Goal: Task Accomplishment & Management: Manage account settings

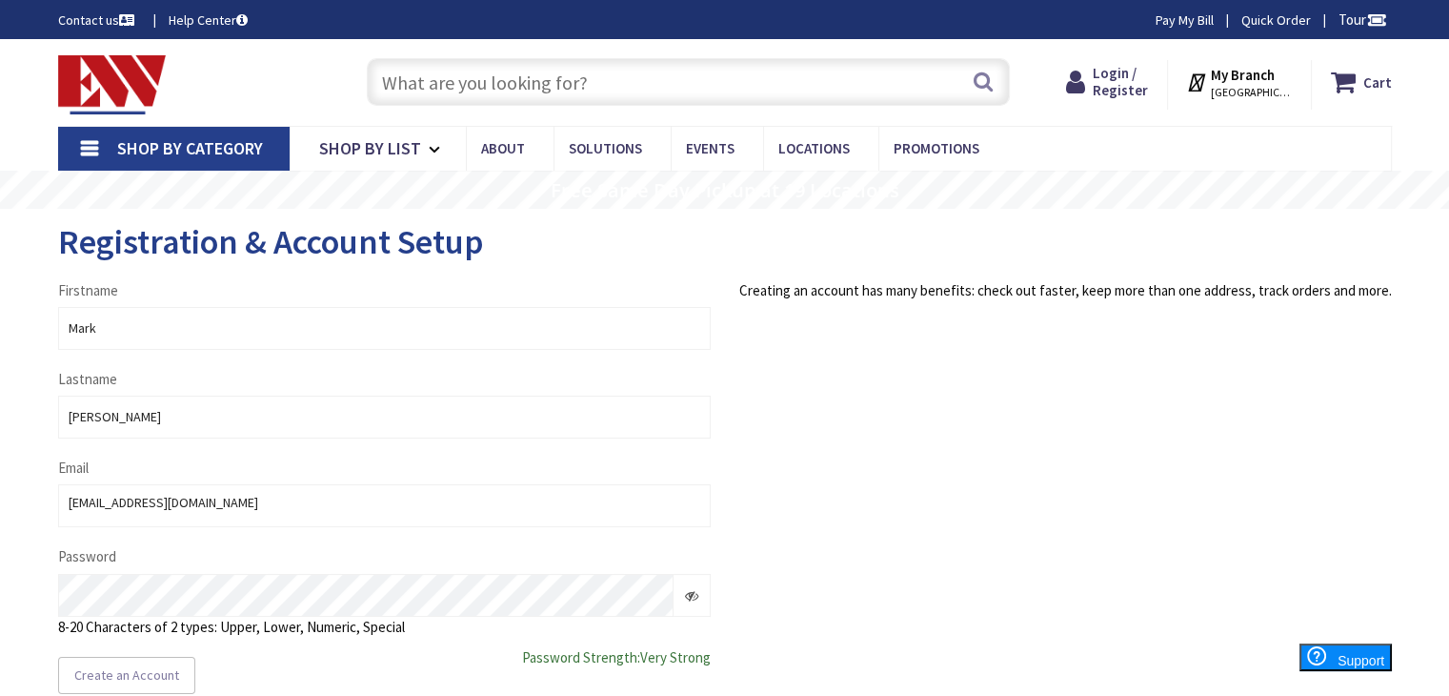
click at [683, 596] on span at bounding box center [692, 595] width 37 height 43
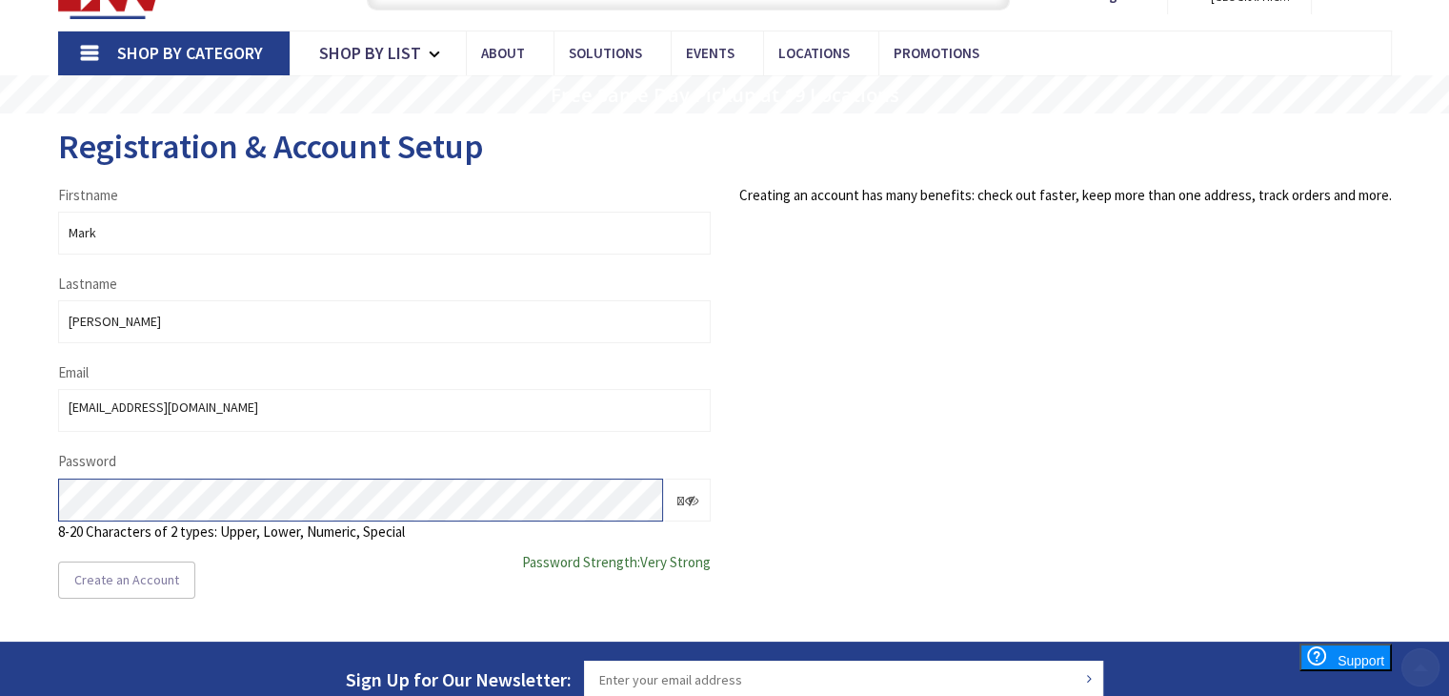
scroll to position [191, 0]
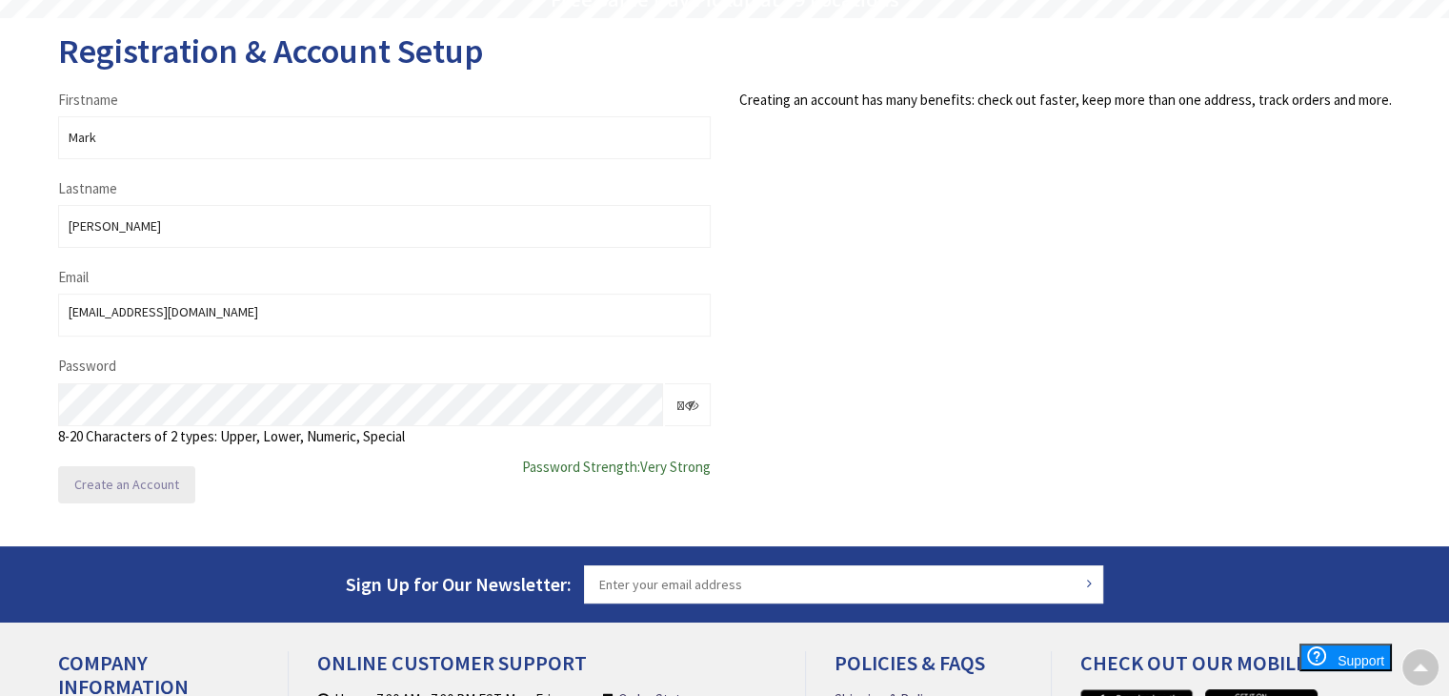
click at [127, 491] on span "Create an Account" at bounding box center [126, 483] width 105 height 17
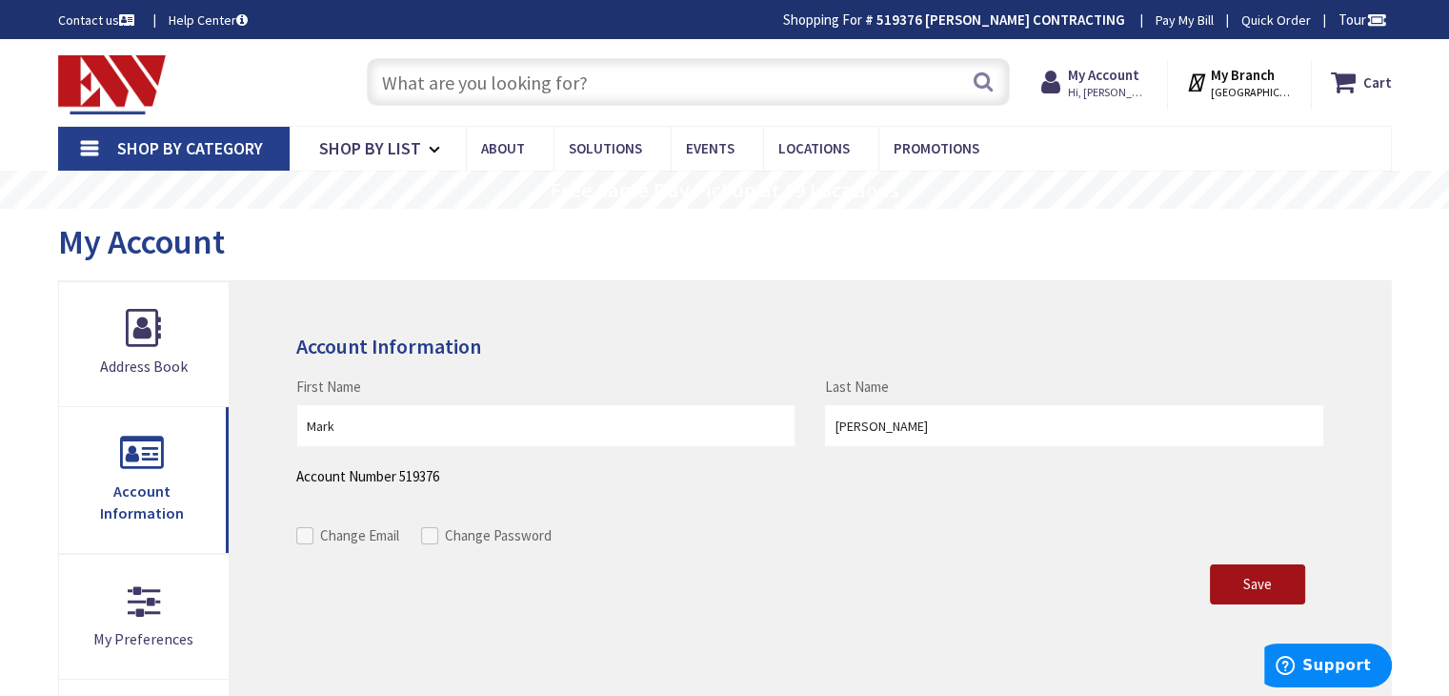
click at [1232, 575] on button "Save" at bounding box center [1257, 584] width 95 height 40
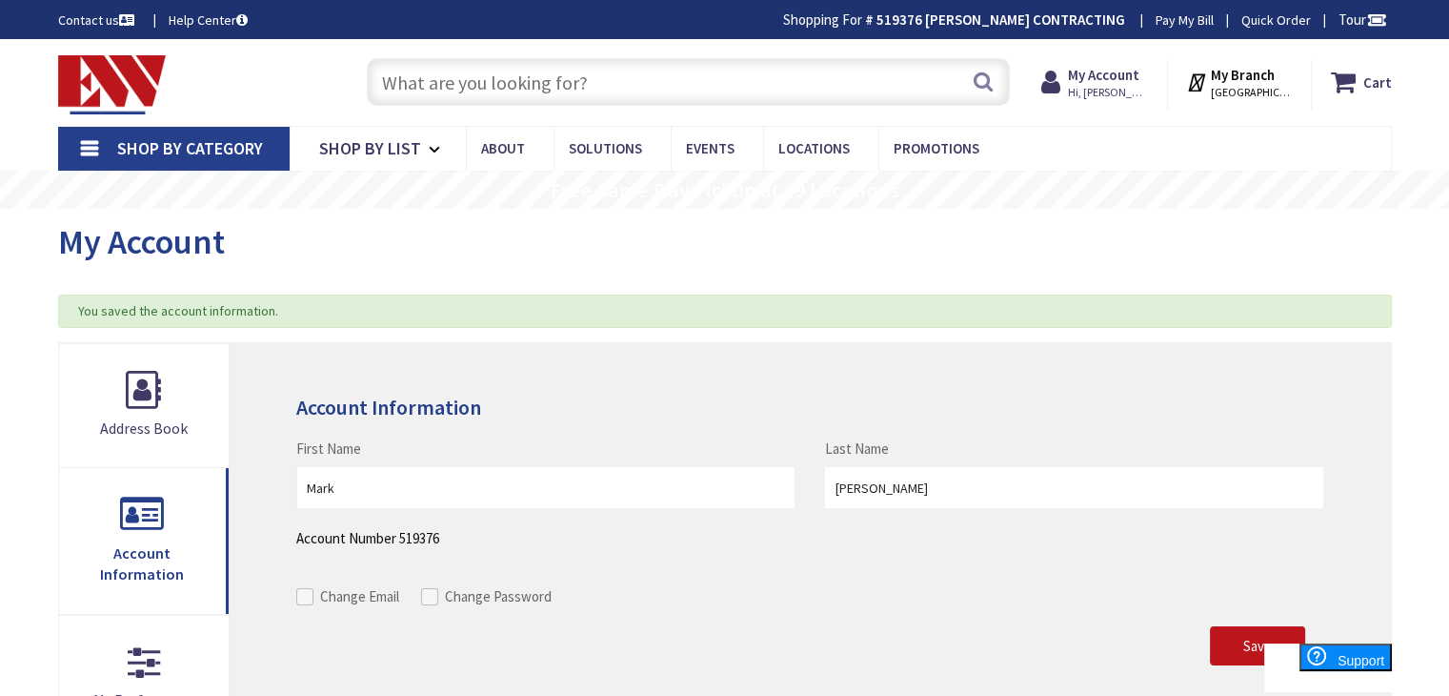
click at [636, 86] on input "text" at bounding box center [688, 82] width 643 height 48
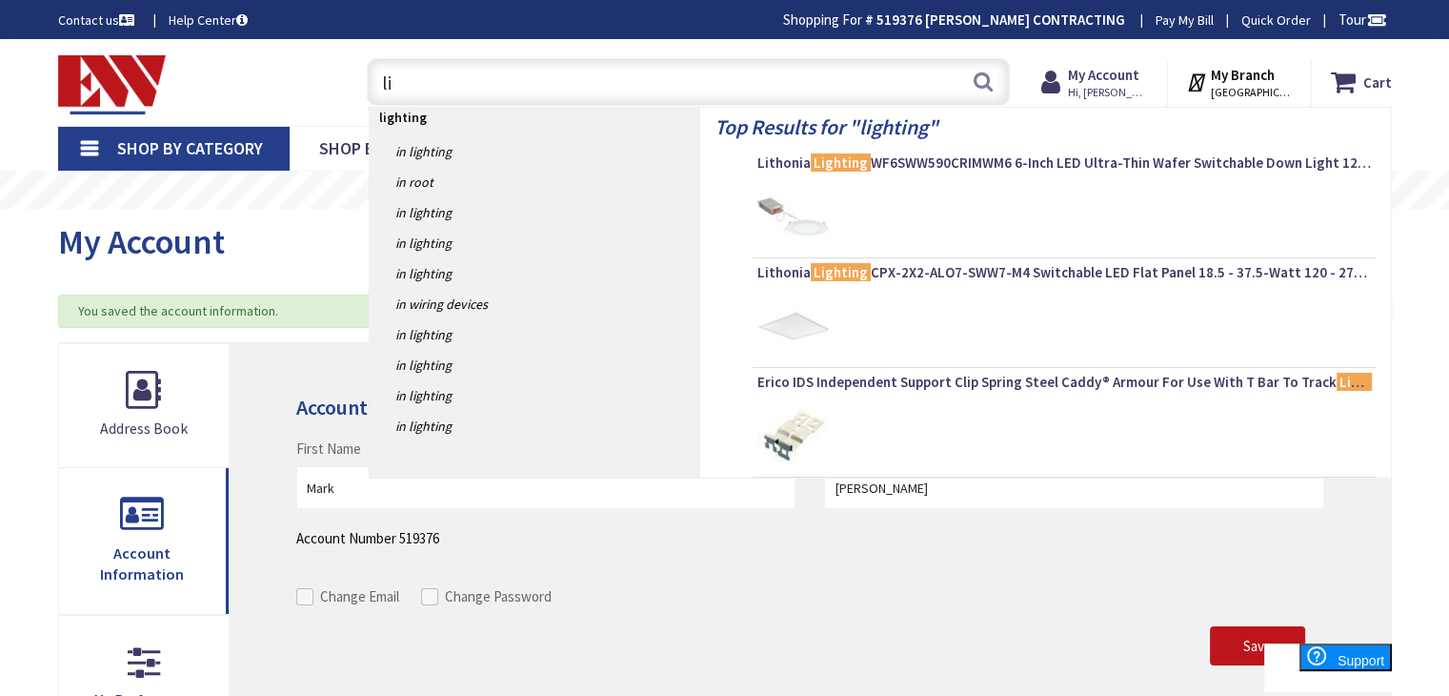
type input "l"
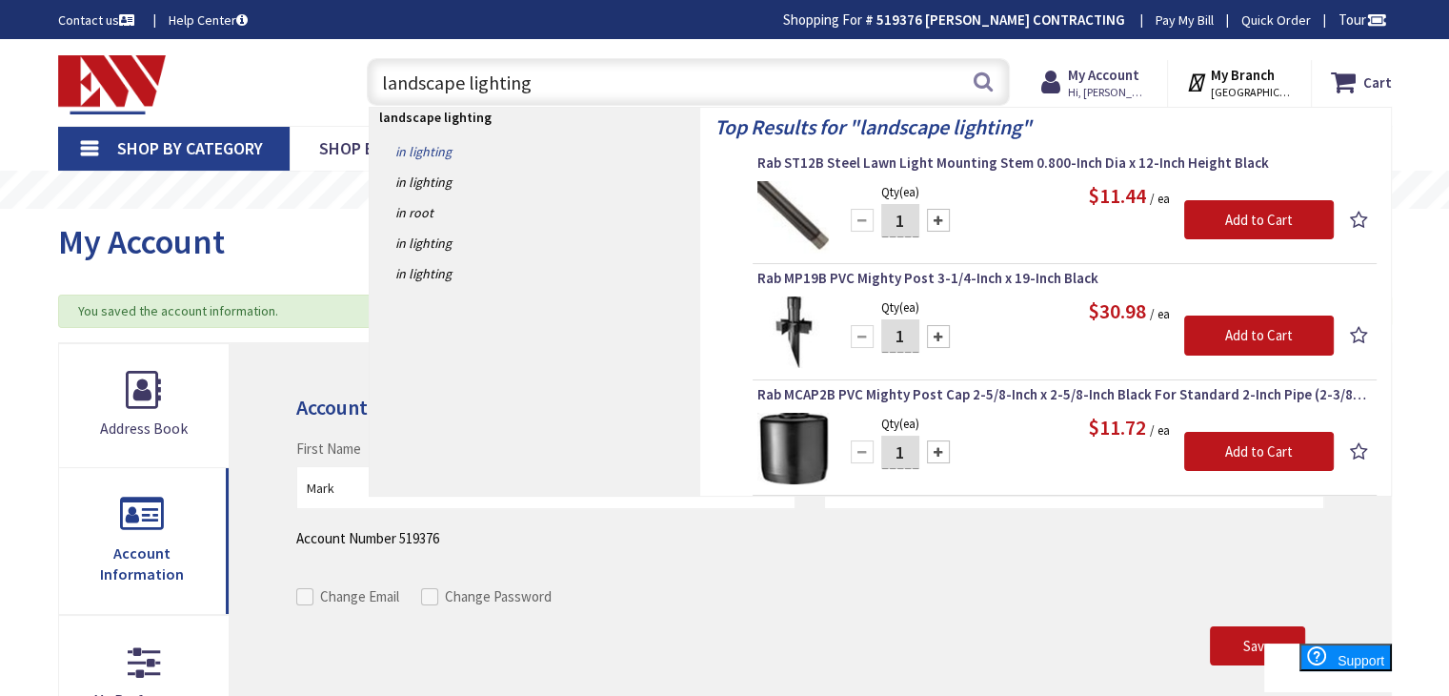
type input "landscape lighting"
click at [397, 144] on link "in Lighting" at bounding box center [535, 151] width 331 height 30
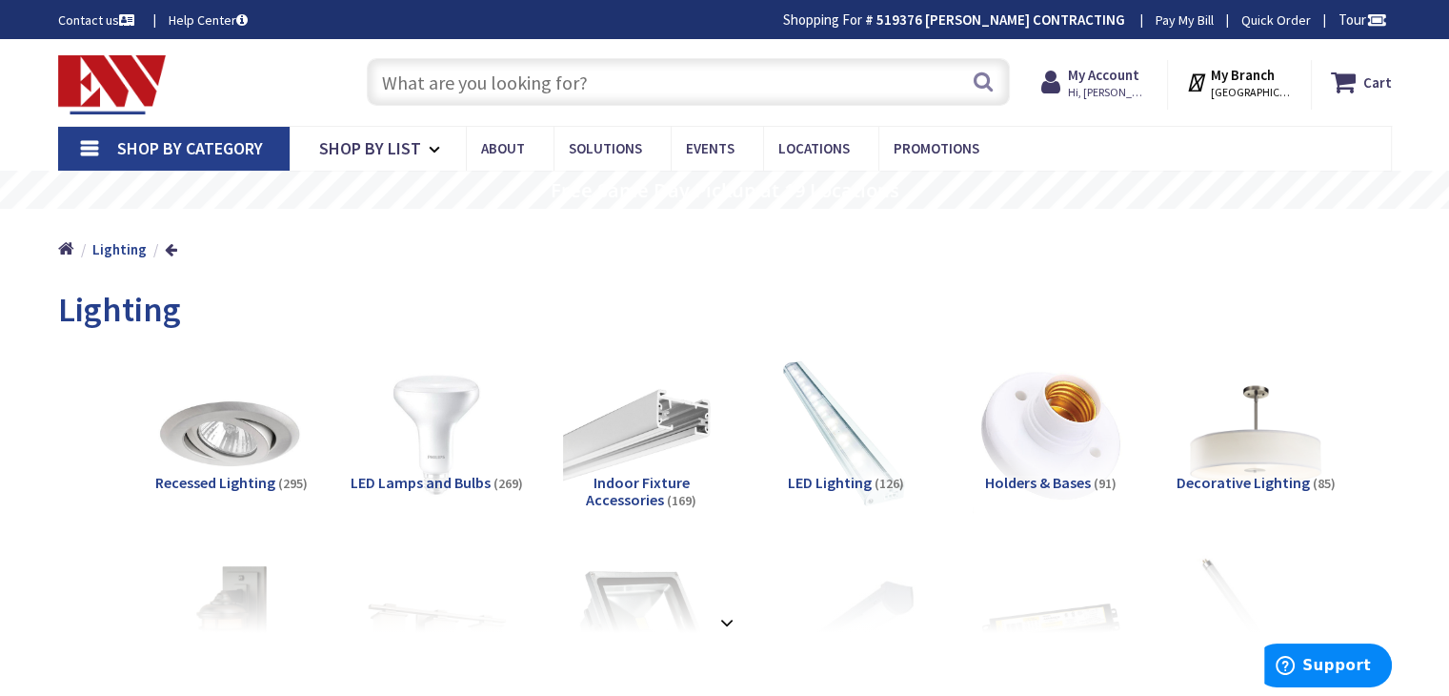
click at [1250, 481] on span "Decorative Lighting" at bounding box center [1243, 482] width 133 height 19
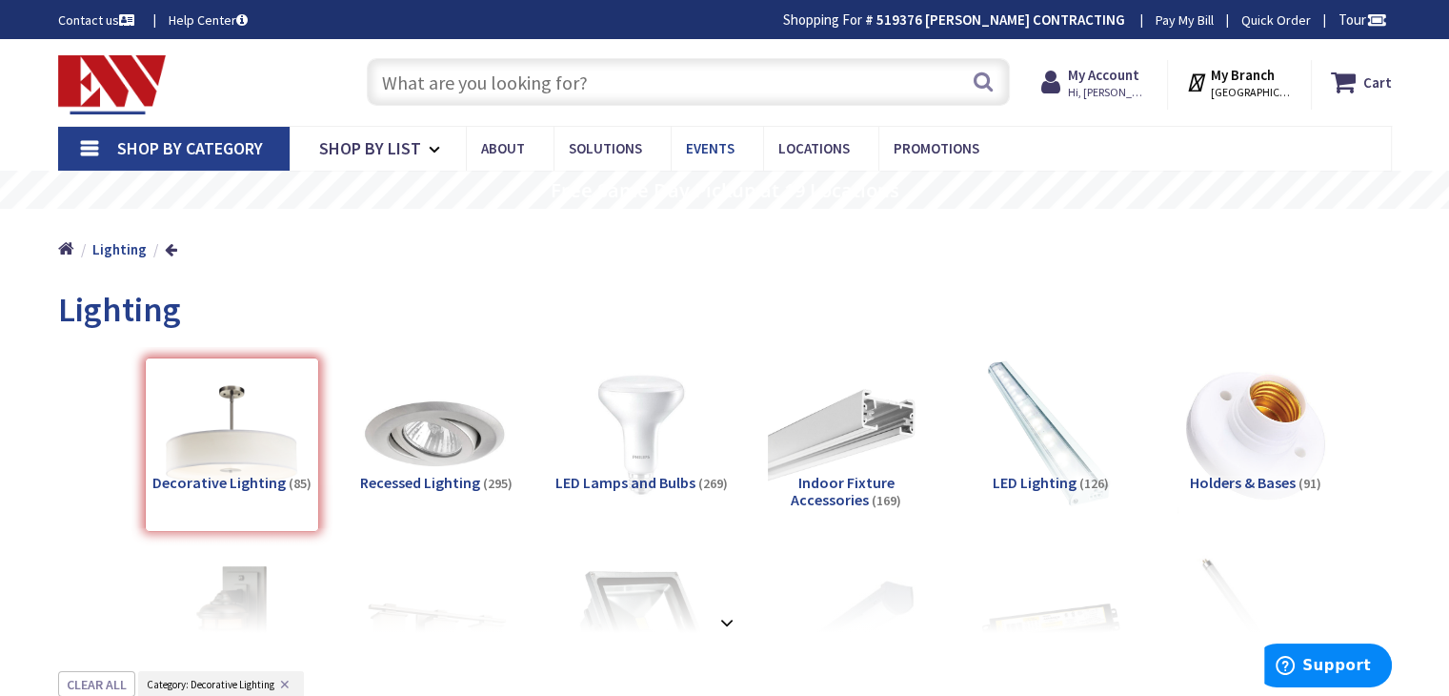
click at [699, 144] on span "Events" at bounding box center [710, 148] width 49 height 18
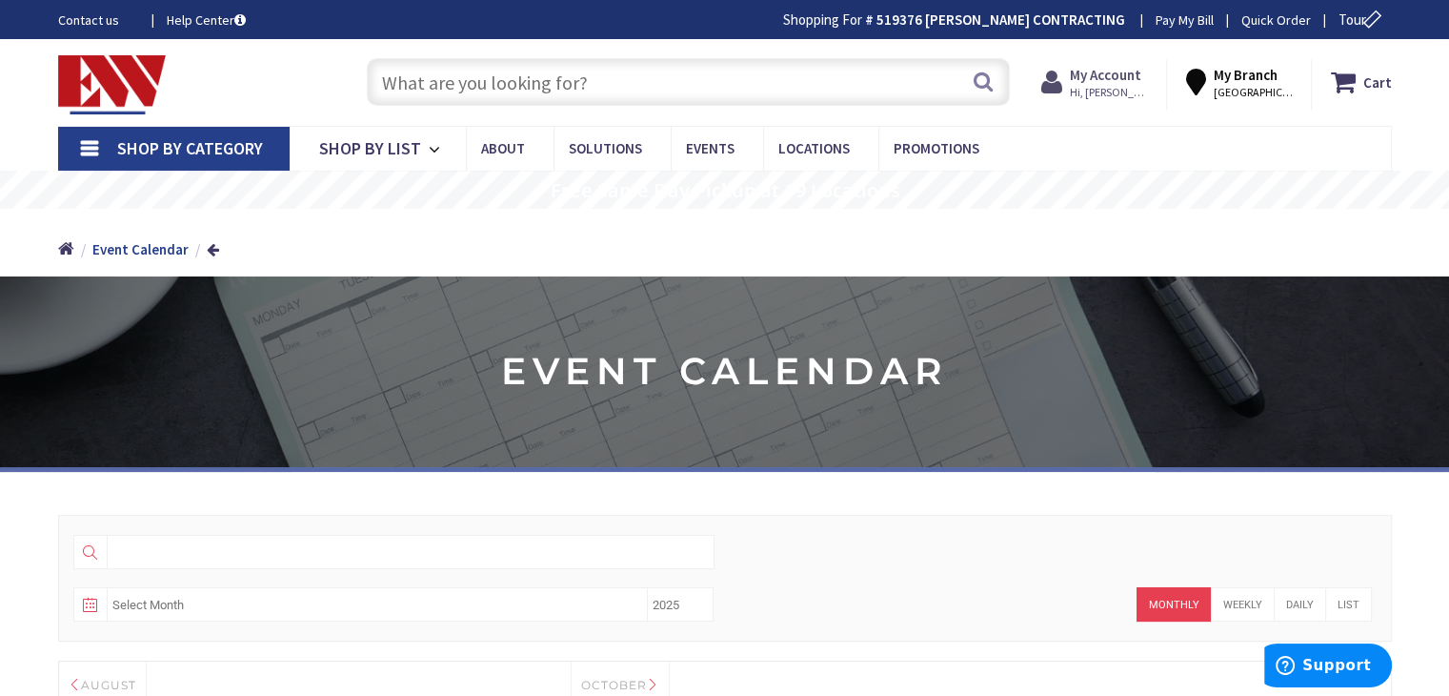
click at [1113, 70] on strong "My Account" at bounding box center [1105, 75] width 71 height 18
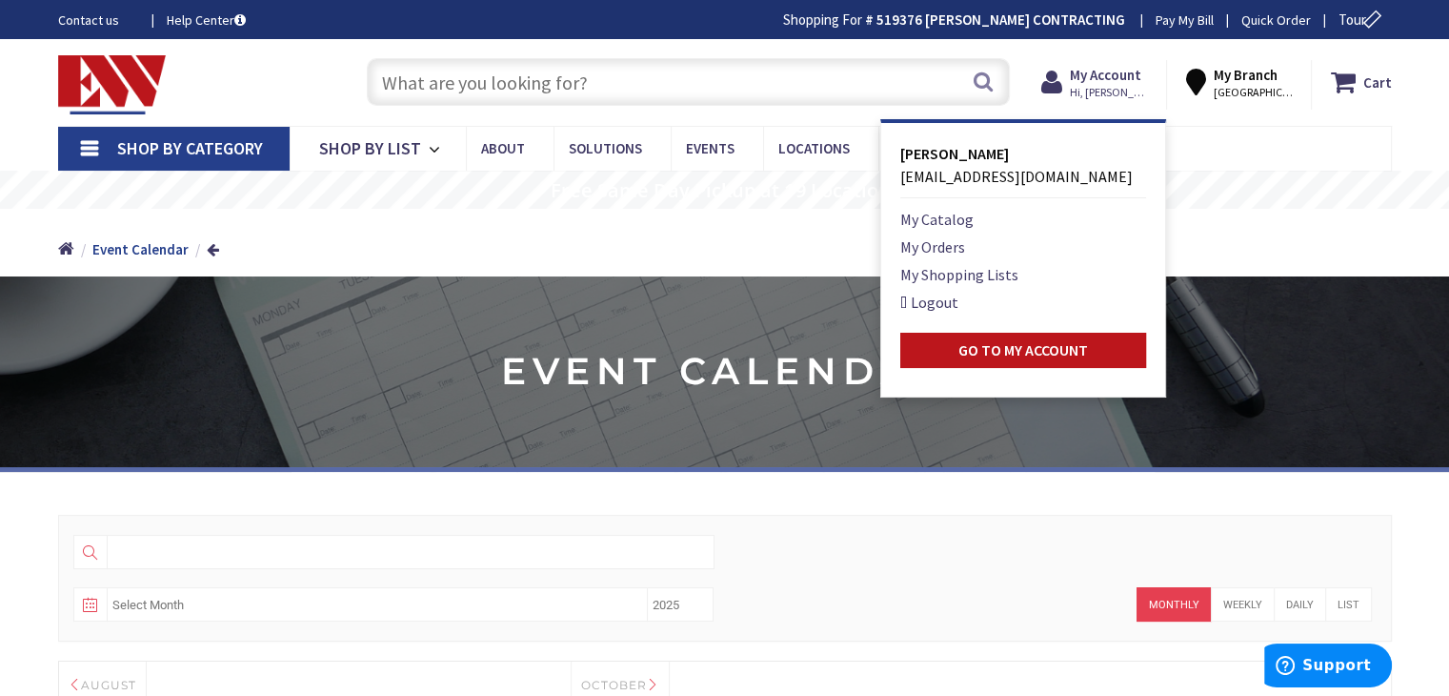
click at [1262, 139] on nav "Shop By Category Conduit and Fittings Cable Tray & Accessories Cable Trays Cabl…" at bounding box center [725, 149] width 1334 height 46
